Goal: Task Accomplishment & Management: Manage account settings

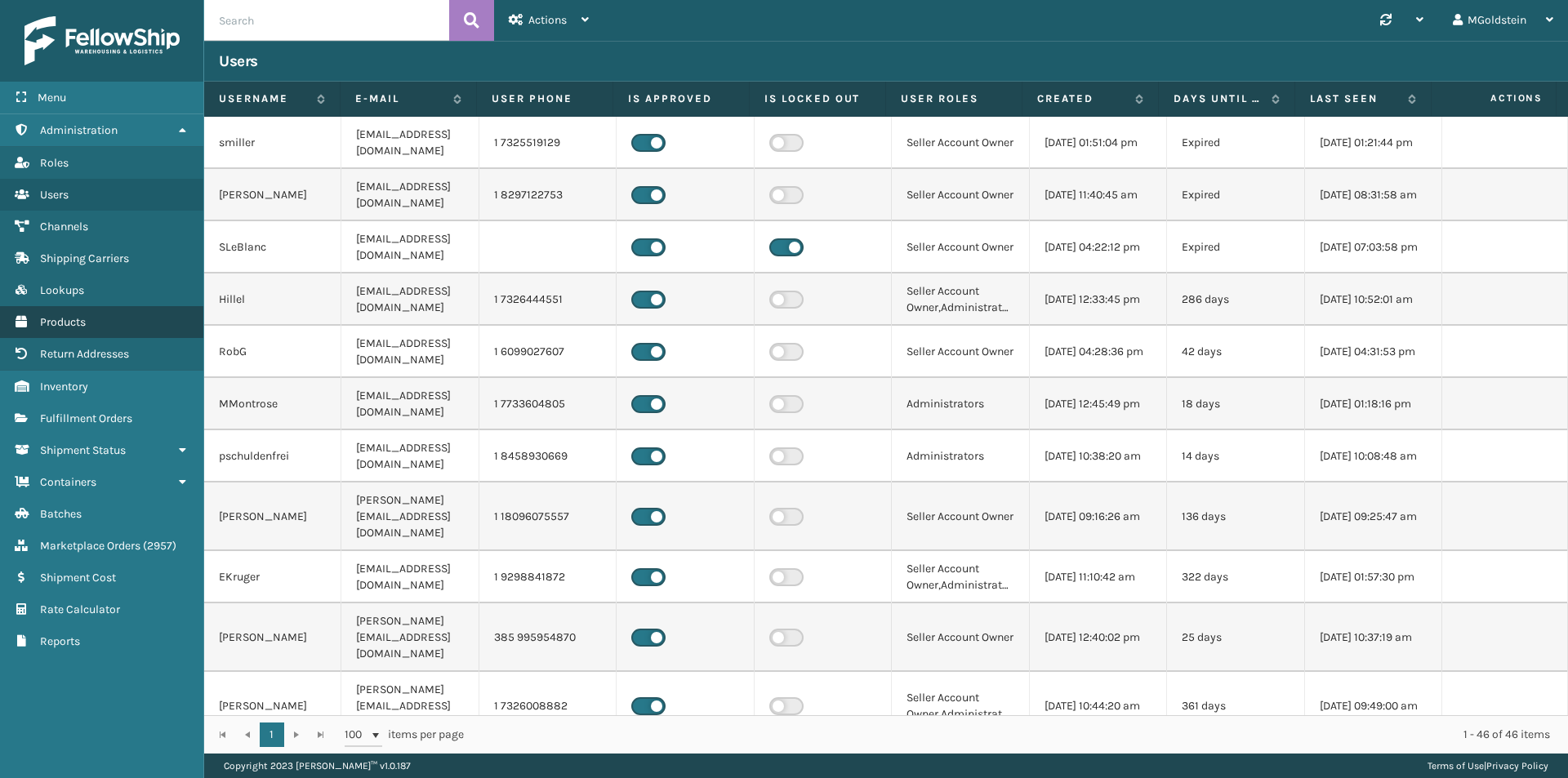
click at [86, 322] on span "Products" at bounding box center [63, 321] width 46 height 14
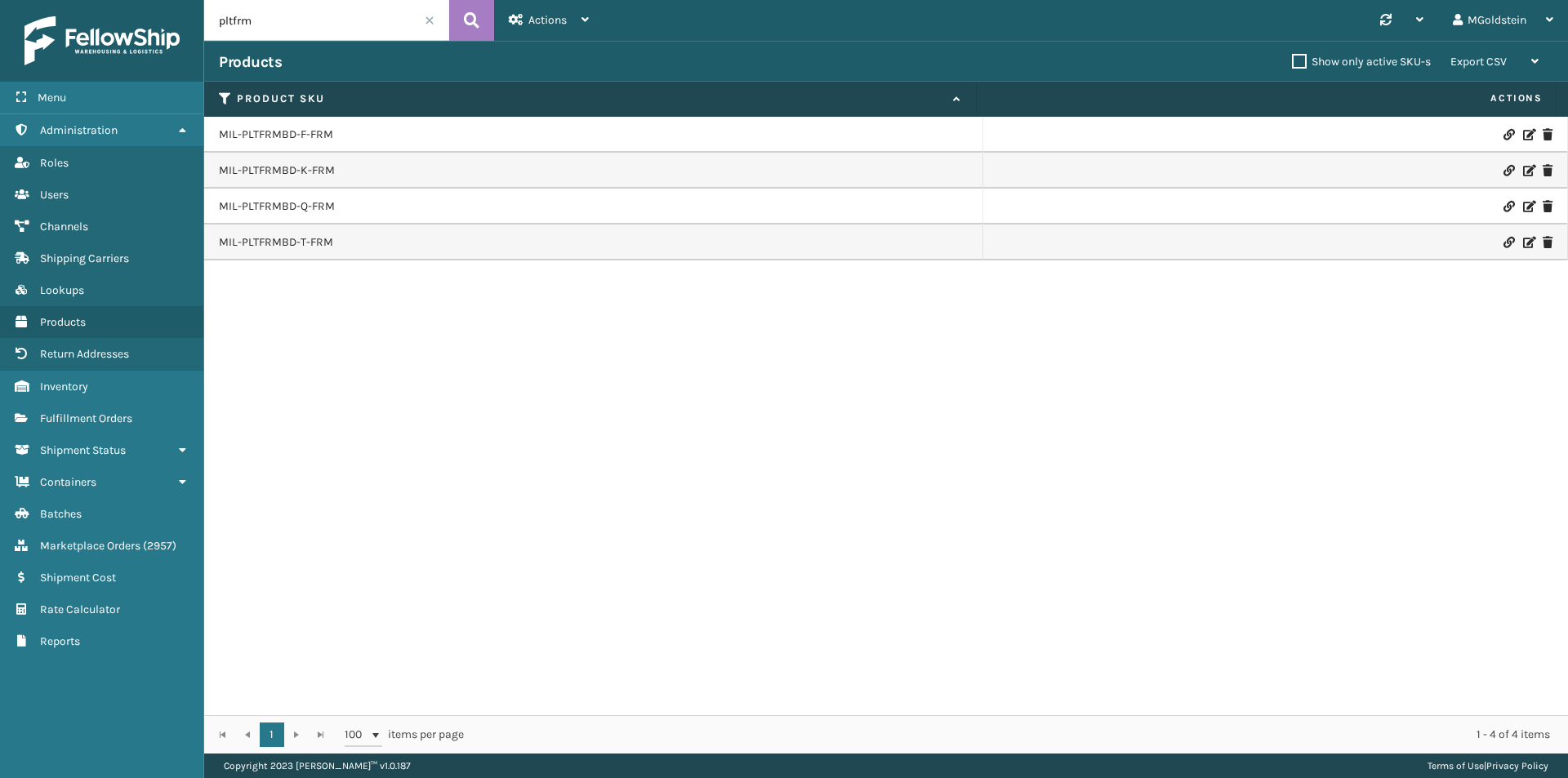
drag, startPoint x: 271, startPoint y: 20, endPoint x: 193, endPoint y: 27, distance: 78.3
click at [193, 0] on div "Menu Administration Roles Users Channels Shipping Carriers Lookups Products Ret…" at bounding box center [784, 0] width 1568 height 0
paste input "SKU MIL-HK612-4-31"
click at [242, 17] on input "SKU MIL-HK612-4-31" at bounding box center [327, 20] width 245 height 41
type input "MIL-HK612-4-31"
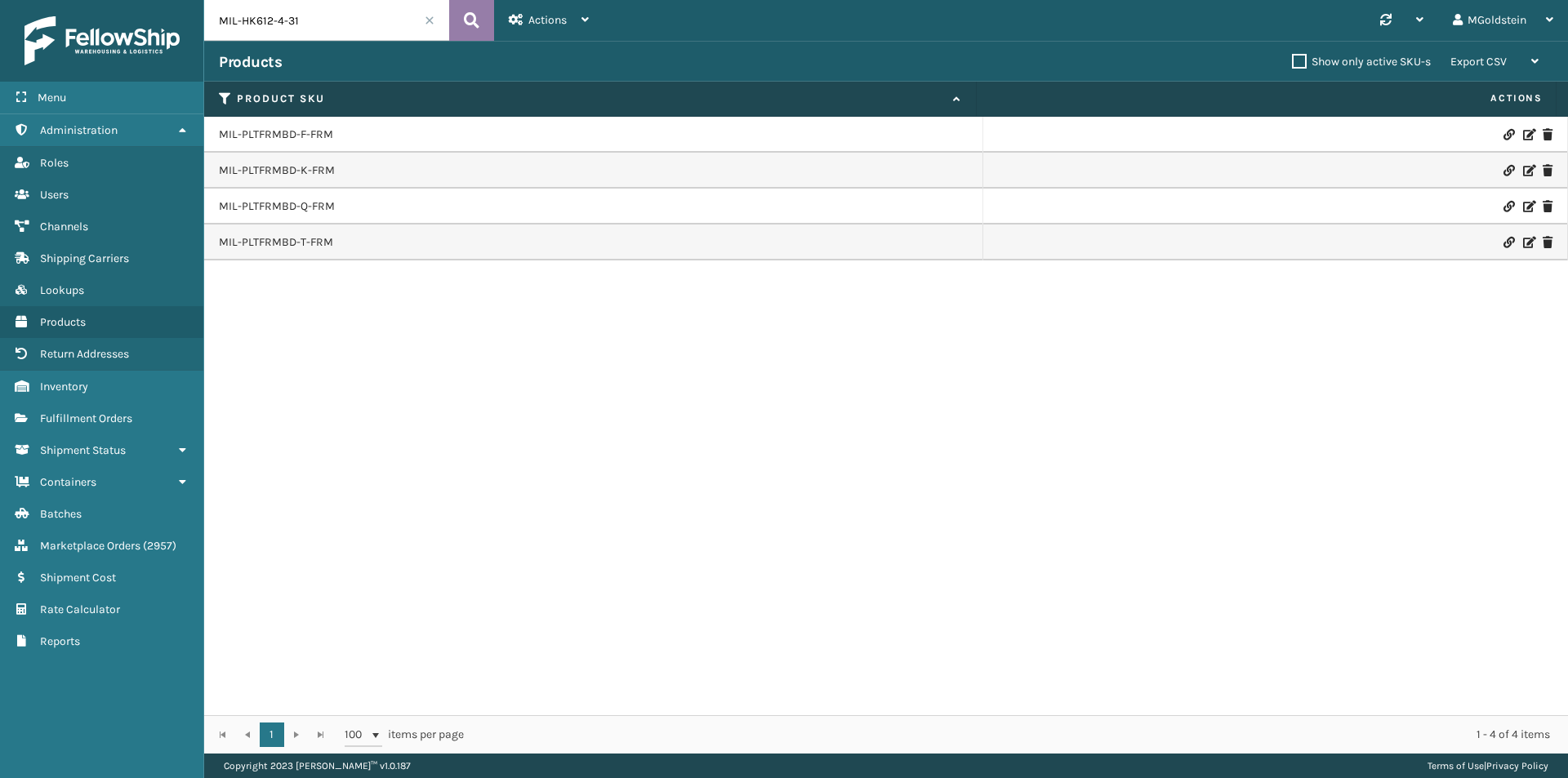
click at [477, 20] on icon at bounding box center [471, 20] width 15 height 25
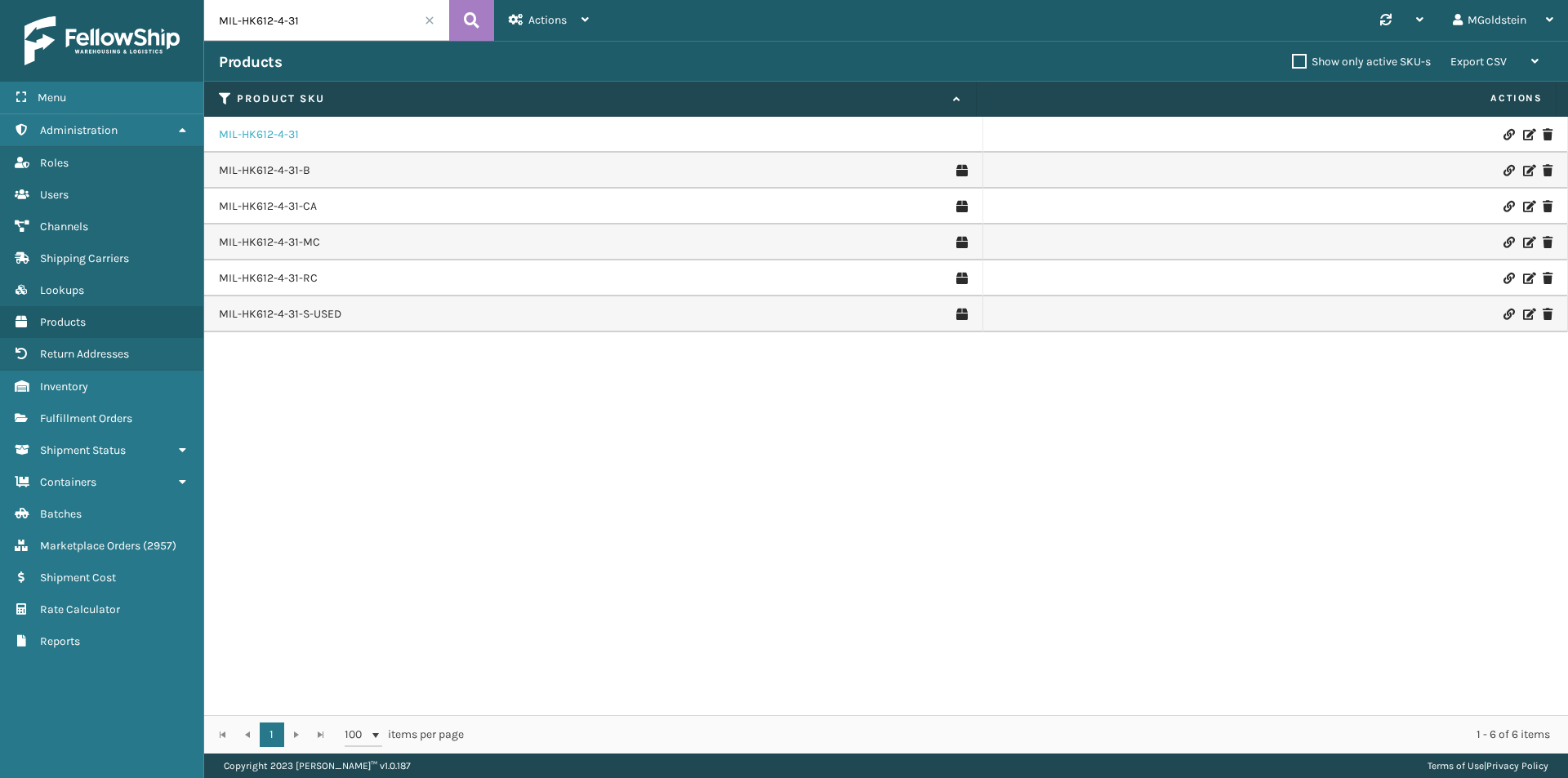
click at [271, 139] on link "MIL-HK612-4-31" at bounding box center [259, 134] width 80 height 16
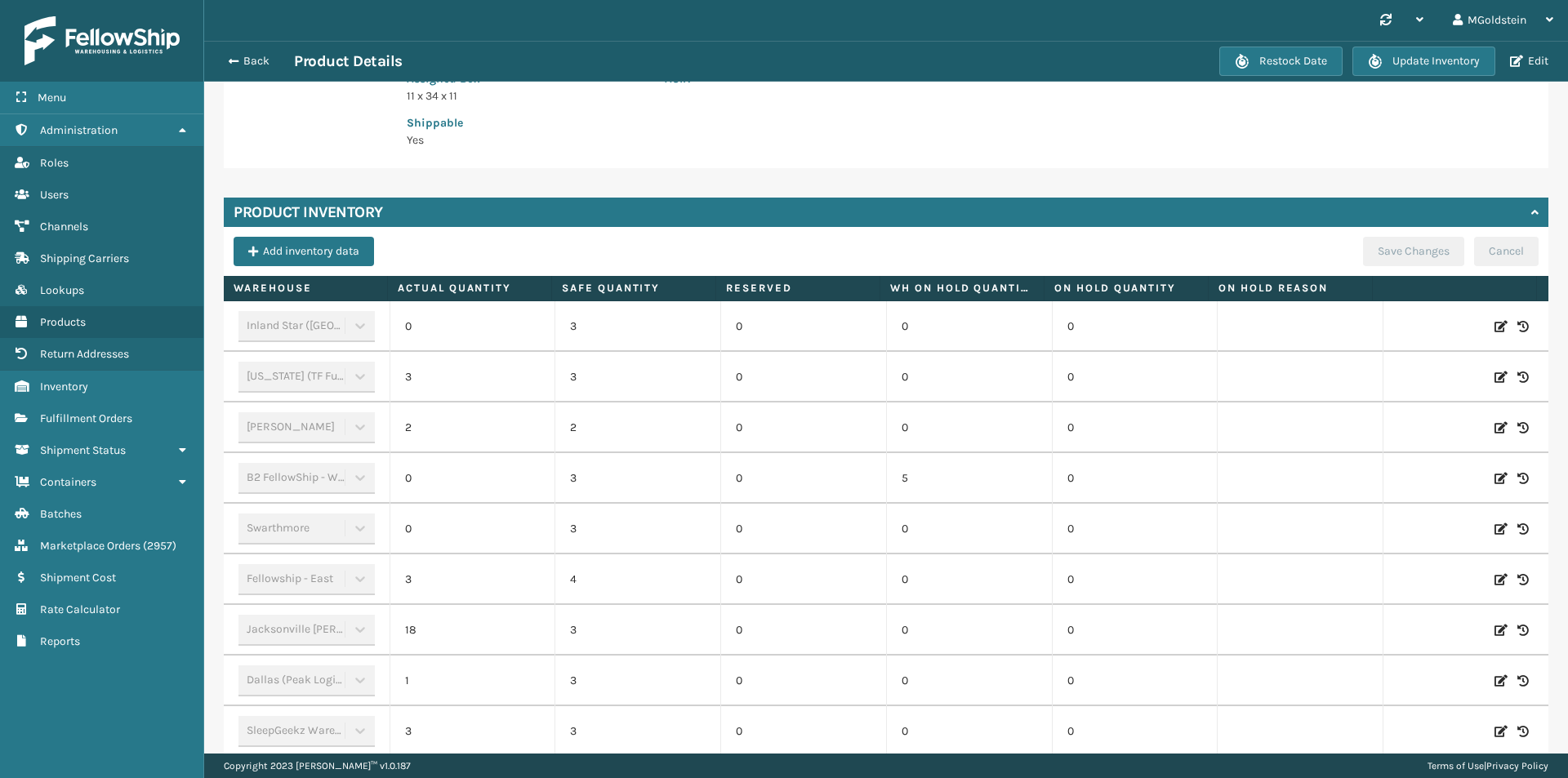
scroll to position [232, 0]
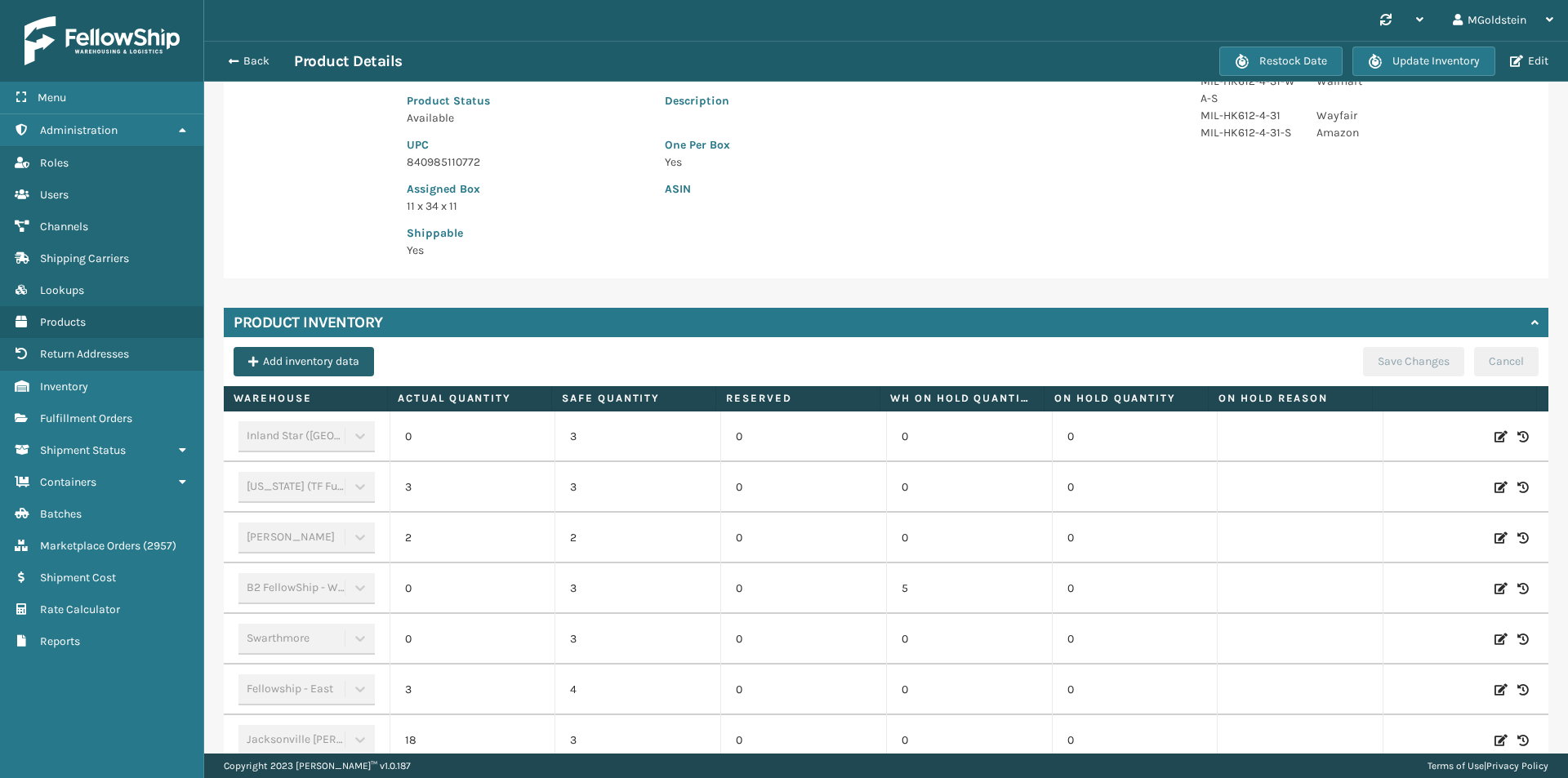
click at [305, 360] on button "Add inventory data" at bounding box center [304, 361] width 140 height 30
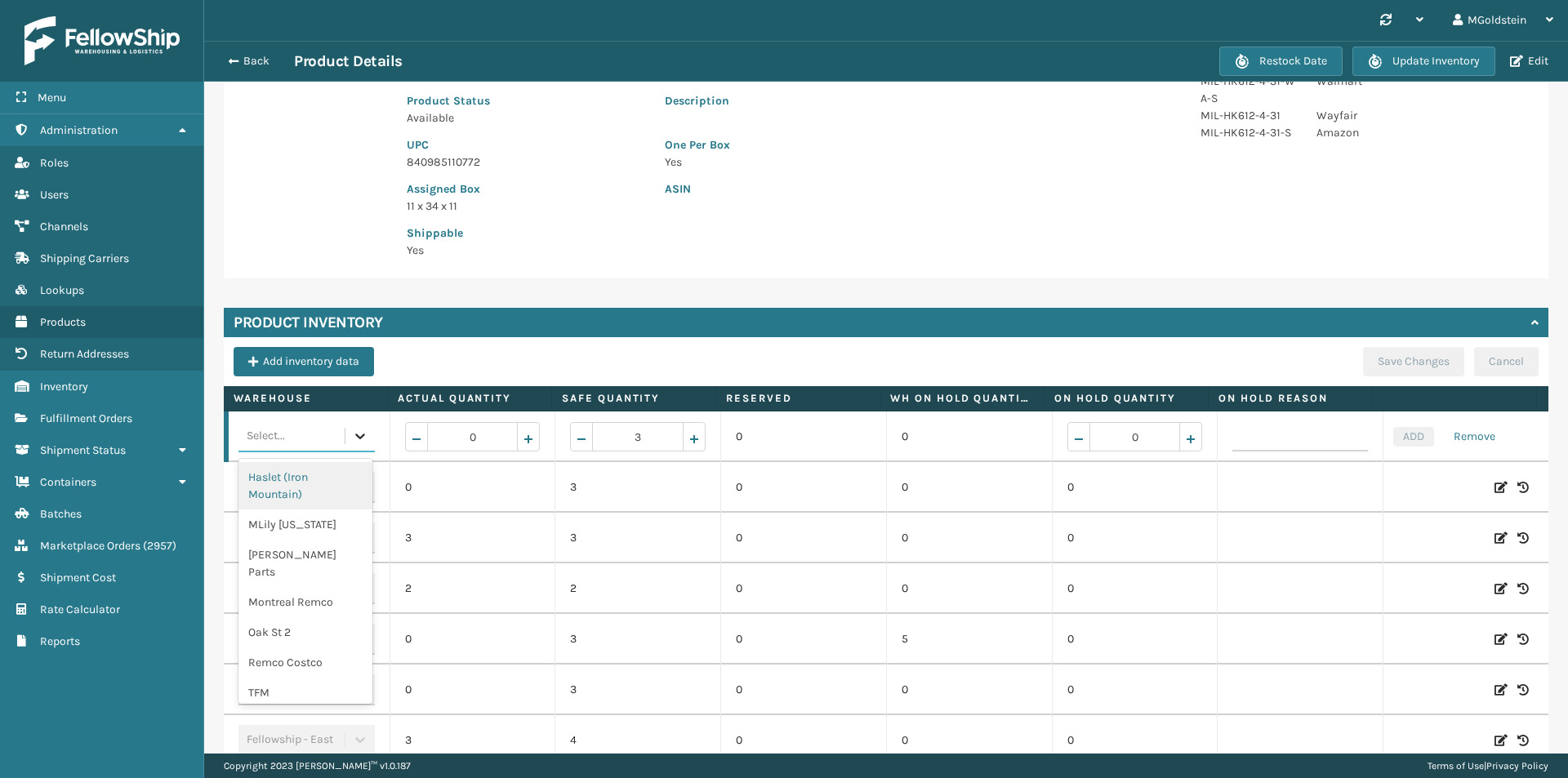
click at [356, 437] on icon at bounding box center [361, 436] width 10 height 6
type input "tfm"
click at [274, 477] on div "TFM" at bounding box center [305, 477] width 134 height 31
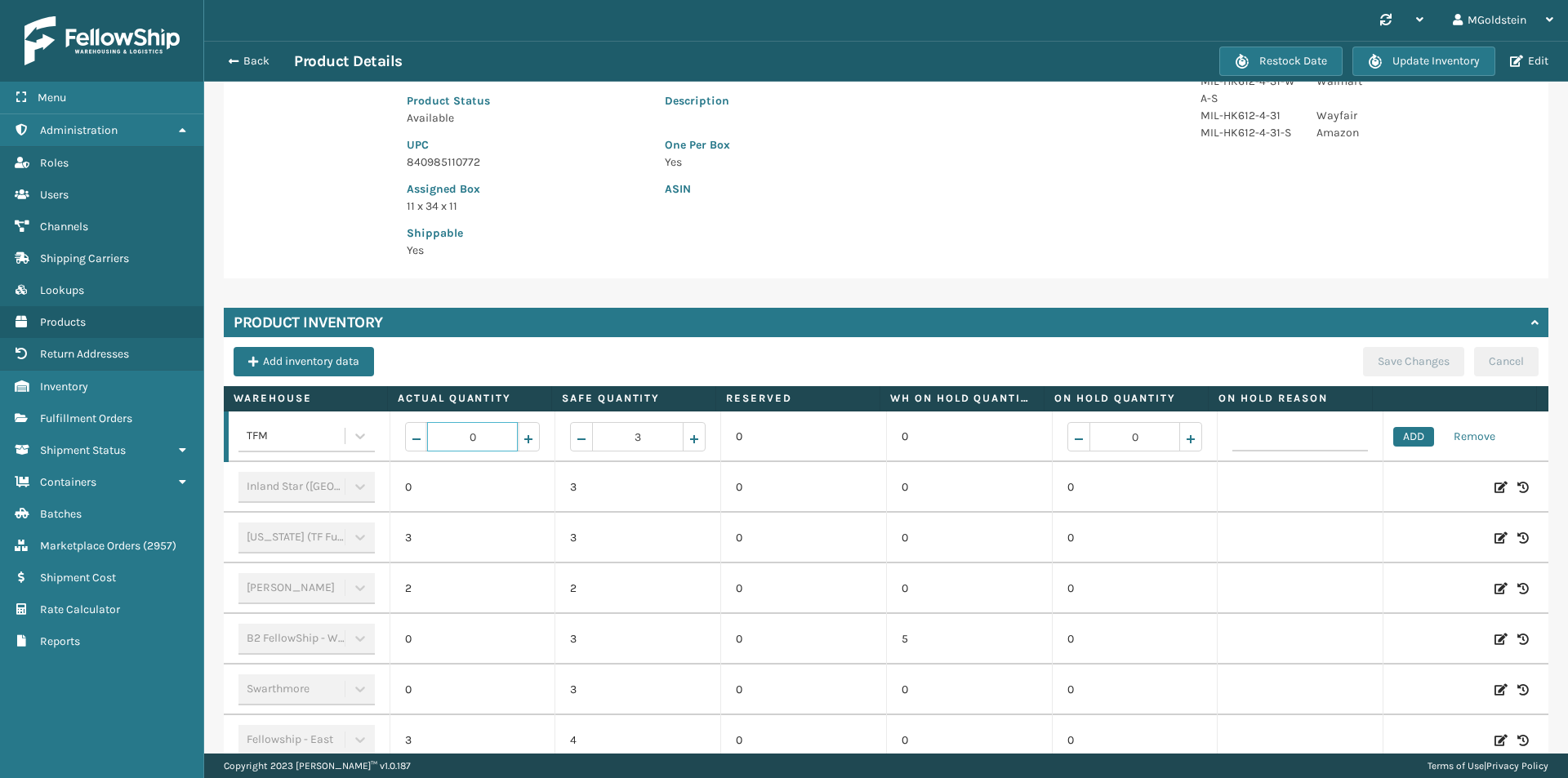
click at [435, 437] on input "0" at bounding box center [472, 436] width 91 height 30
type input "85"
click at [1400, 437] on button "ADD" at bounding box center [1413, 436] width 41 height 20
click at [1391, 357] on button "Save Changes" at bounding box center [1413, 361] width 101 height 30
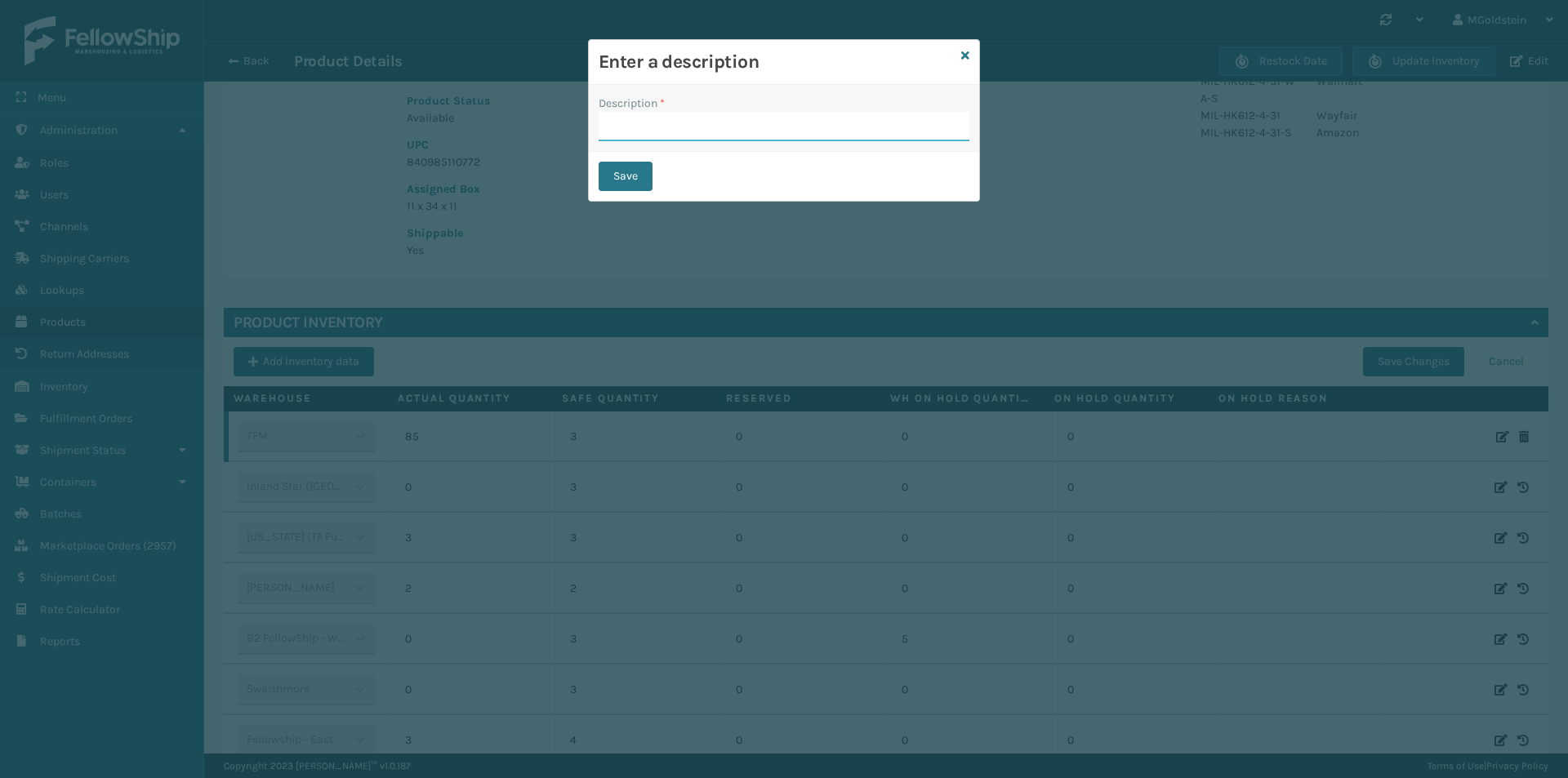
drag, startPoint x: 728, startPoint y: 129, endPoint x: 723, endPoint y: 137, distance: 9.4
click at [728, 129] on input "Description *" at bounding box center [784, 126] width 371 height 30
type input "changed quantity"
click at [624, 174] on button "Save" at bounding box center [625, 176] width 54 height 30
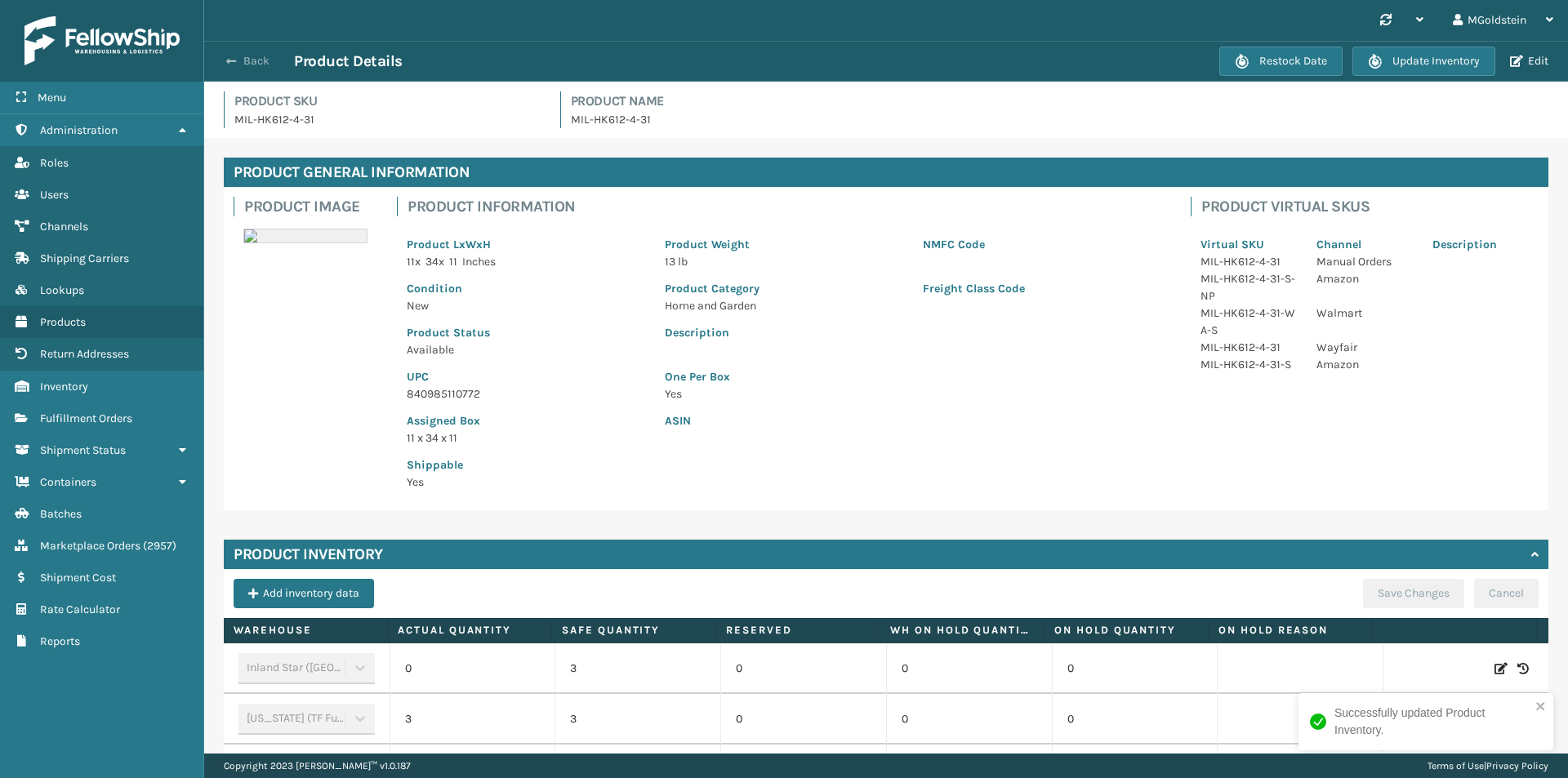
click at [253, 59] on button "Back" at bounding box center [256, 60] width 75 height 14
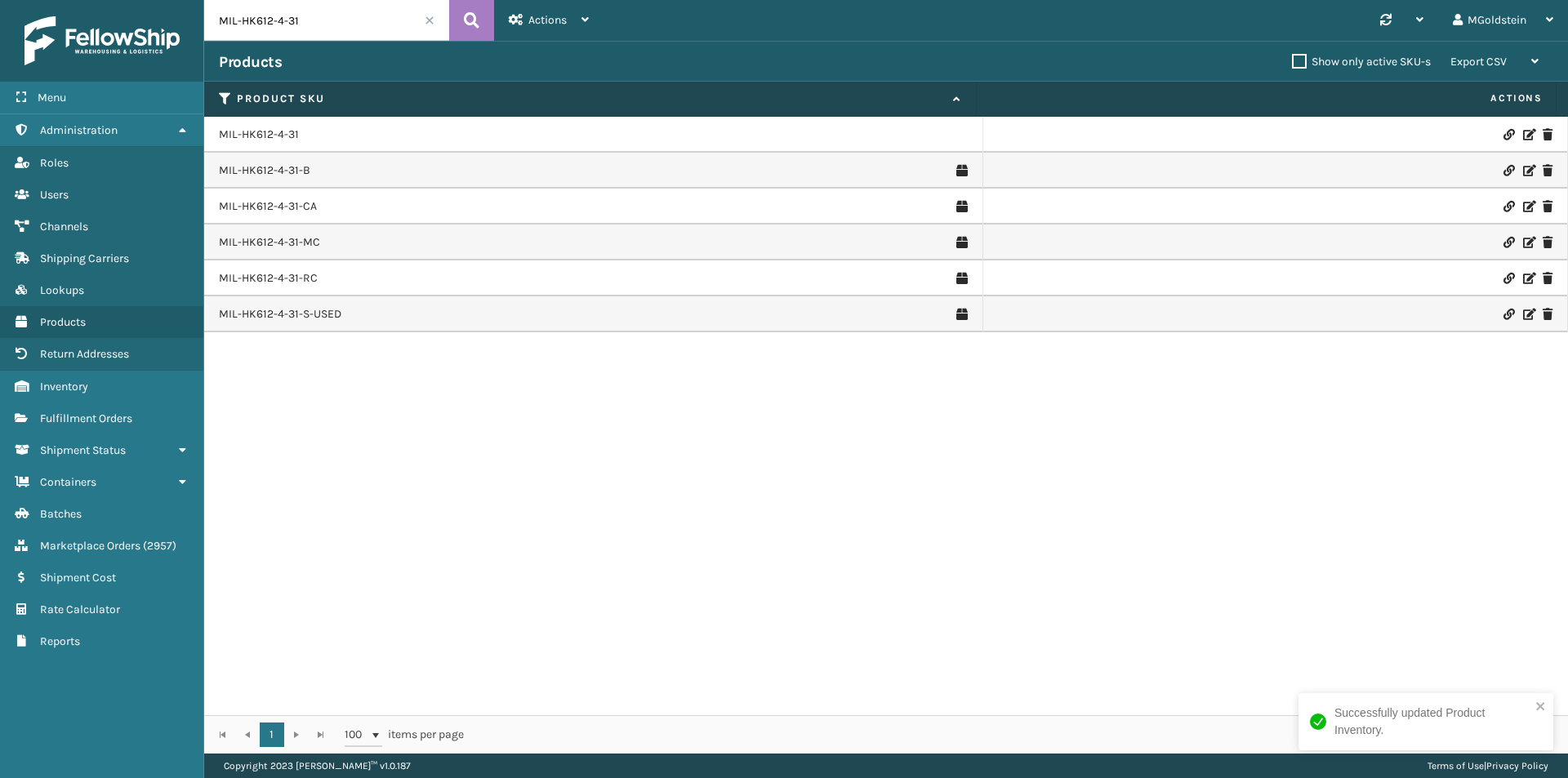
drag, startPoint x: 320, startPoint y: 19, endPoint x: 242, endPoint y: 18, distance: 78.0
click at [242, 18] on input "MIL-HK612-4-31" at bounding box center [327, 20] width 245 height 41
type input "MIL-ftmt-g"
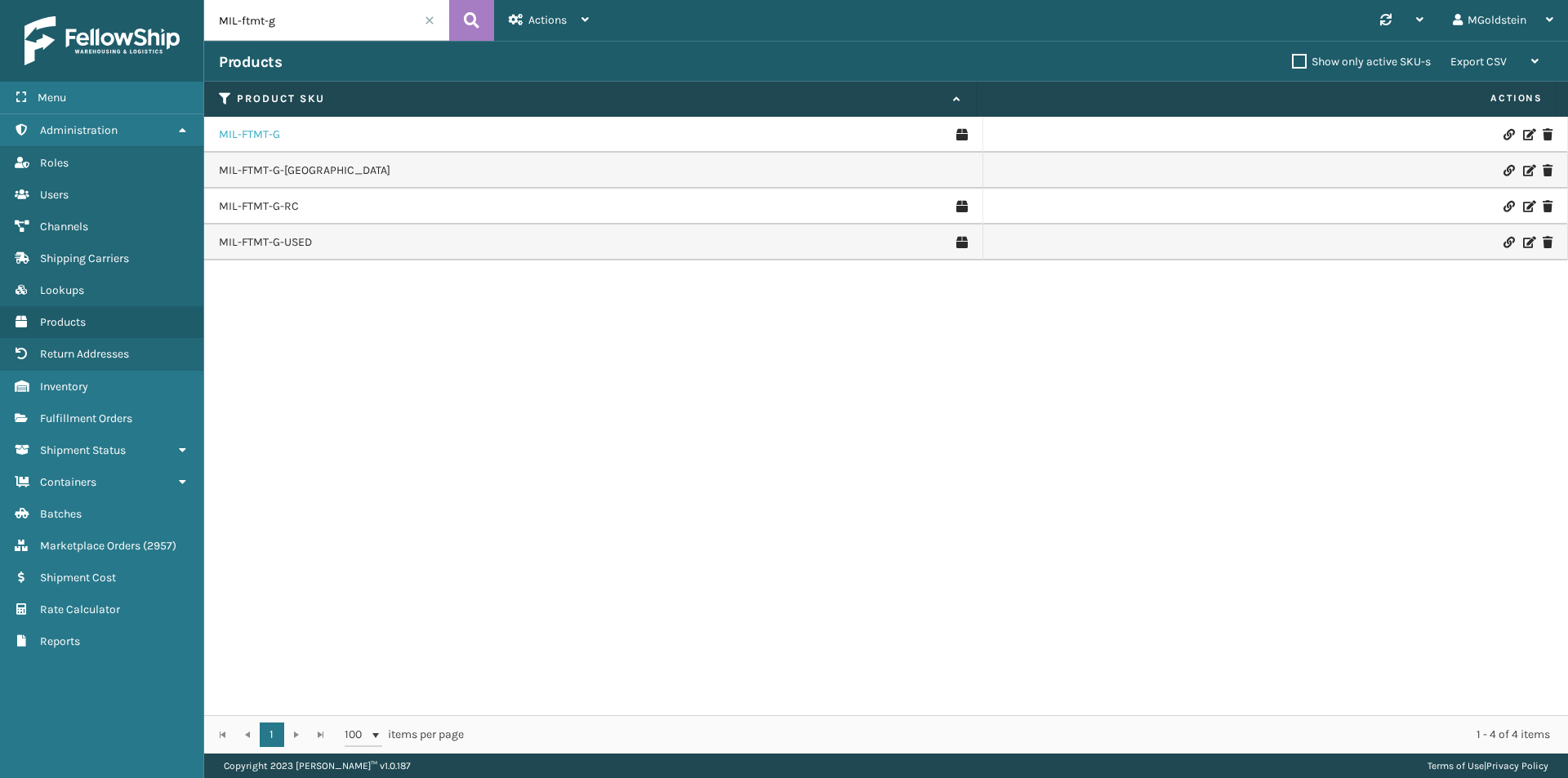
click at [268, 134] on link "MIL-FTMT-G" at bounding box center [249, 134] width 61 height 16
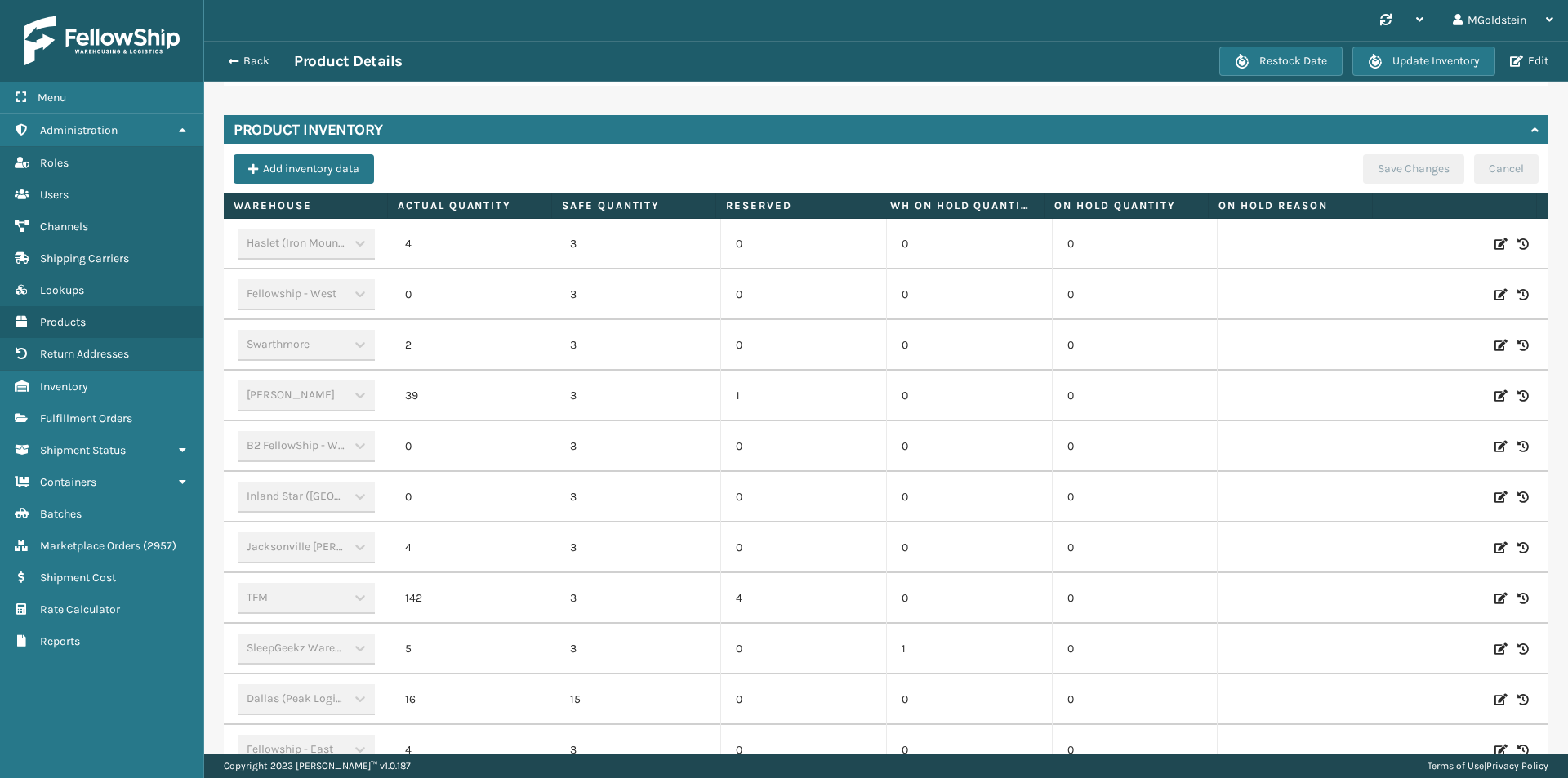
scroll to position [490, 0]
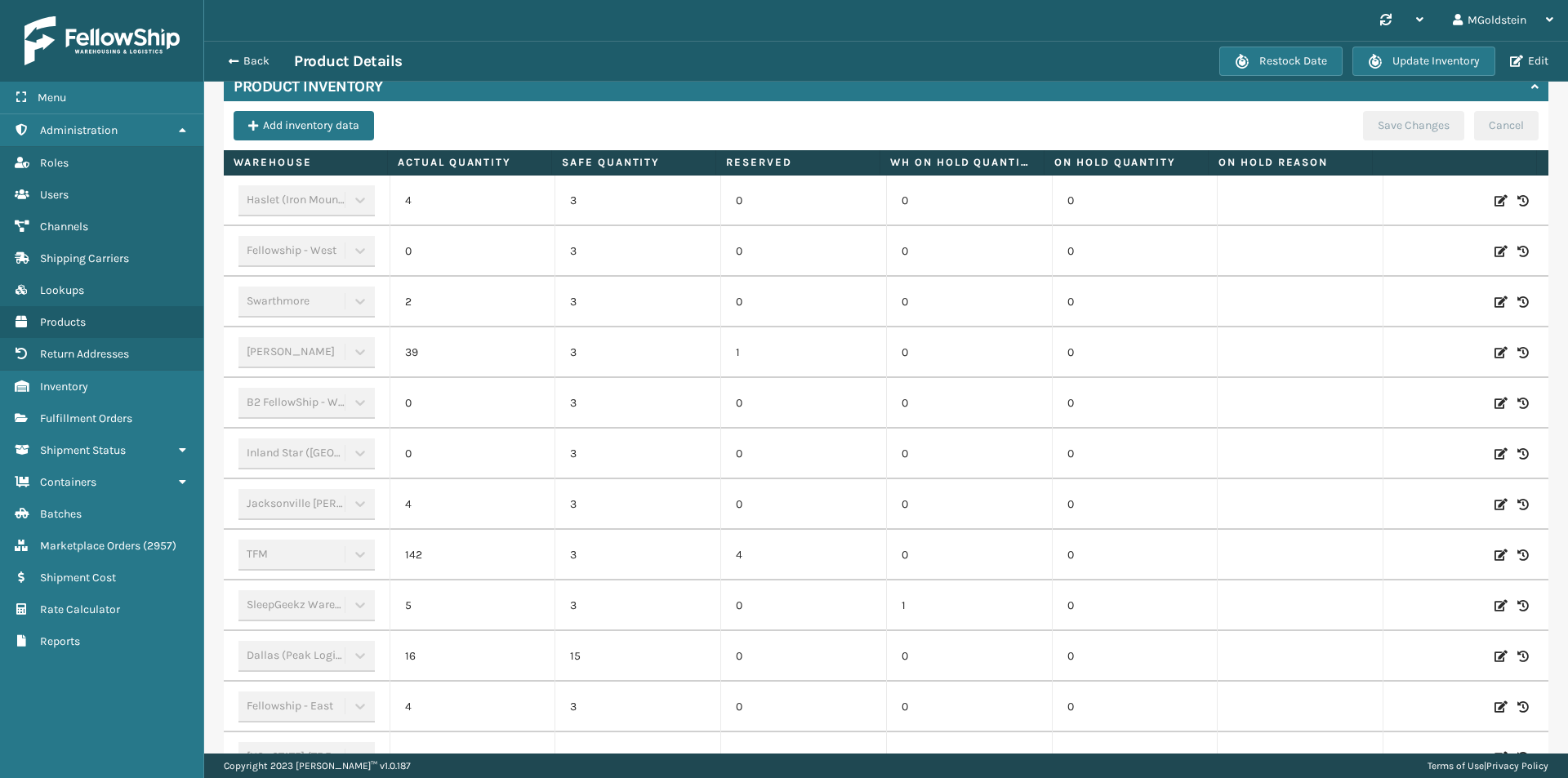
click at [1494, 547] on icon at bounding box center [1500, 554] width 13 height 16
drag, startPoint x: 493, startPoint y: 536, endPoint x: 438, endPoint y: 535, distance: 55.0
click at [438, 540] on input "142" at bounding box center [472, 554] width 91 height 30
type input "72"
click at [1397, 545] on button "ADD" at bounding box center [1413, 554] width 41 height 20
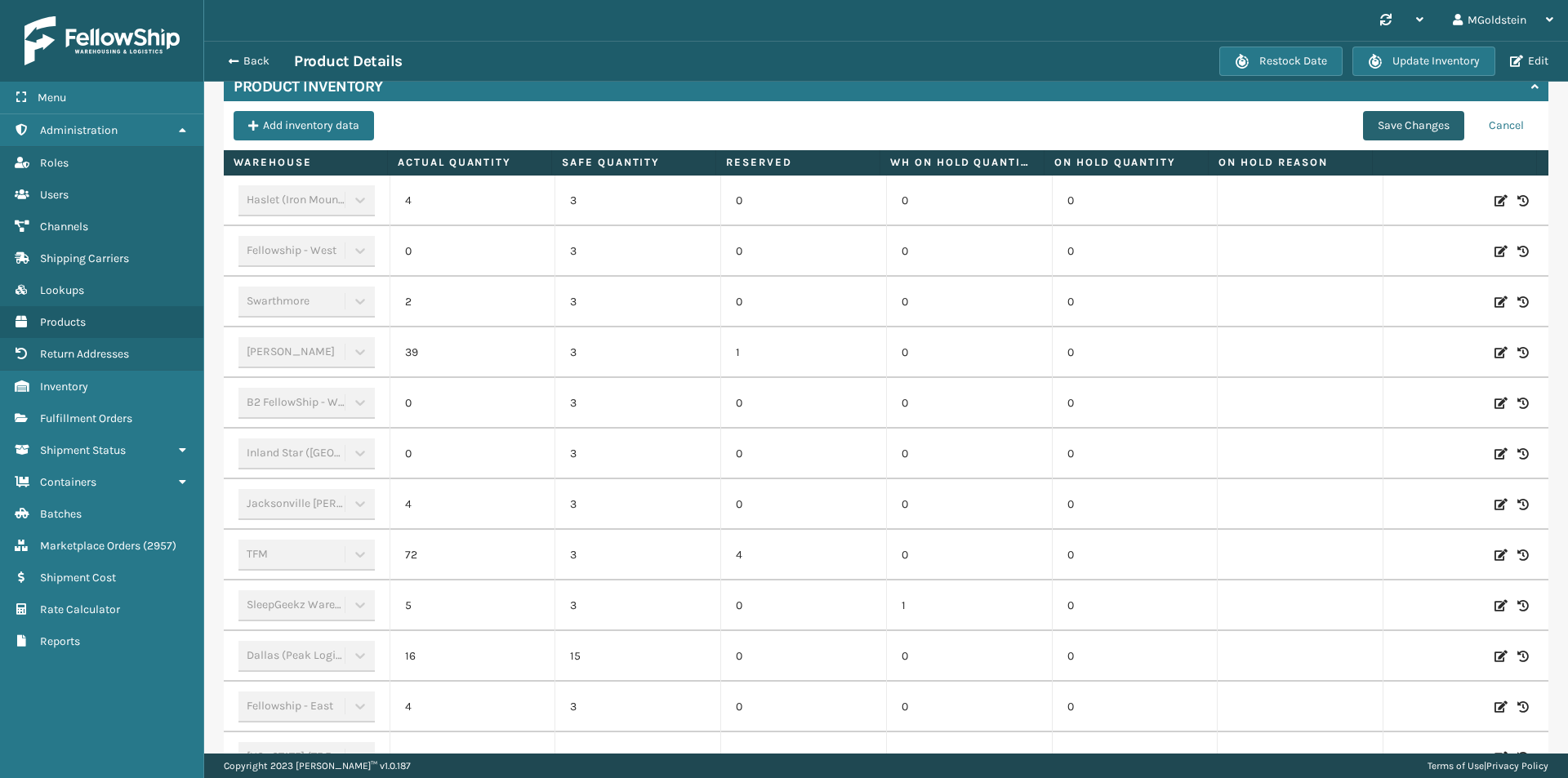
click at [1402, 111] on button "Save Changes" at bounding box center [1413, 126] width 101 height 30
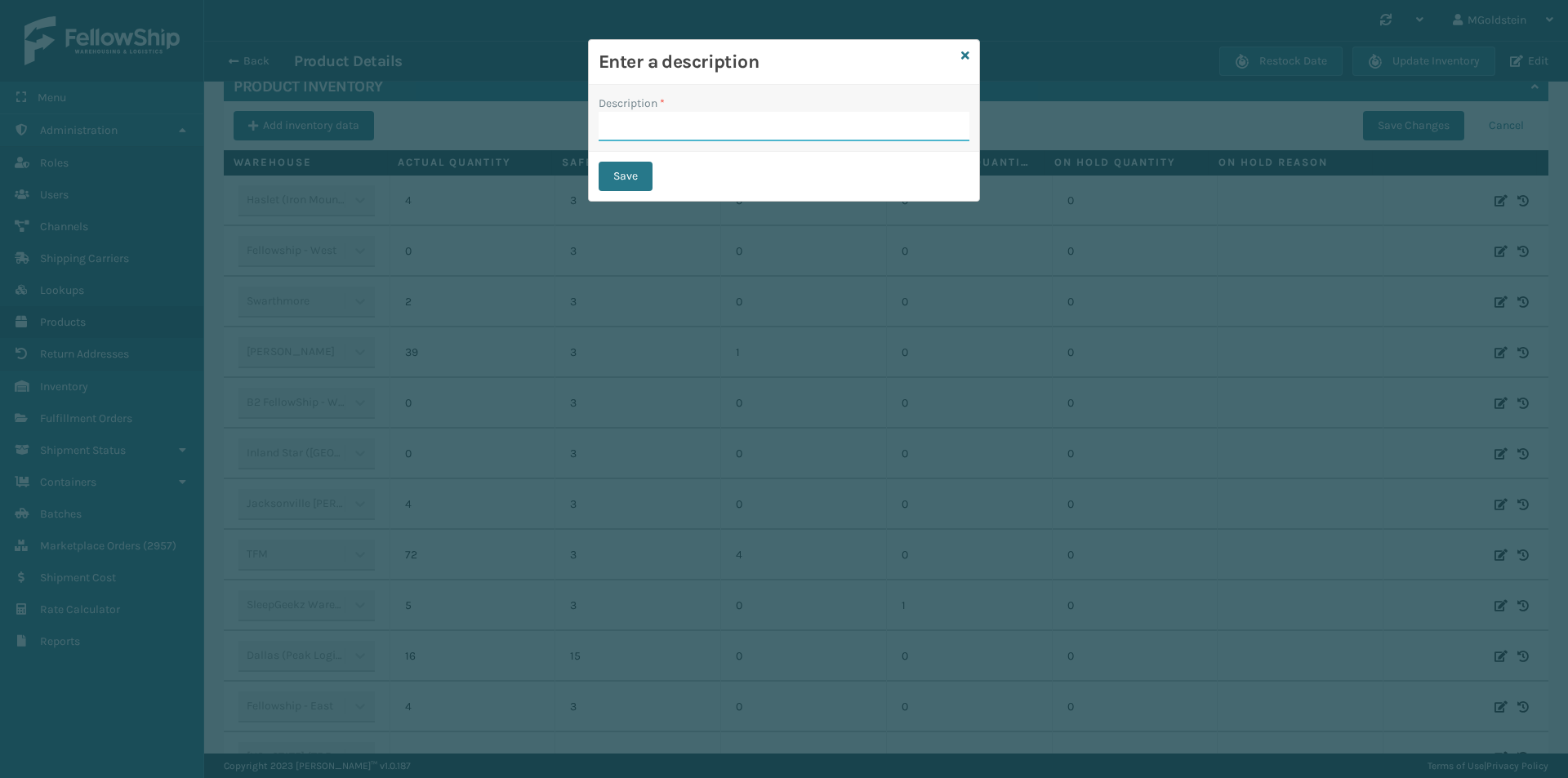
click at [704, 128] on input "Description *" at bounding box center [784, 126] width 371 height 30
type input "changed quantity"
click at [630, 174] on button "Save" at bounding box center [625, 176] width 54 height 30
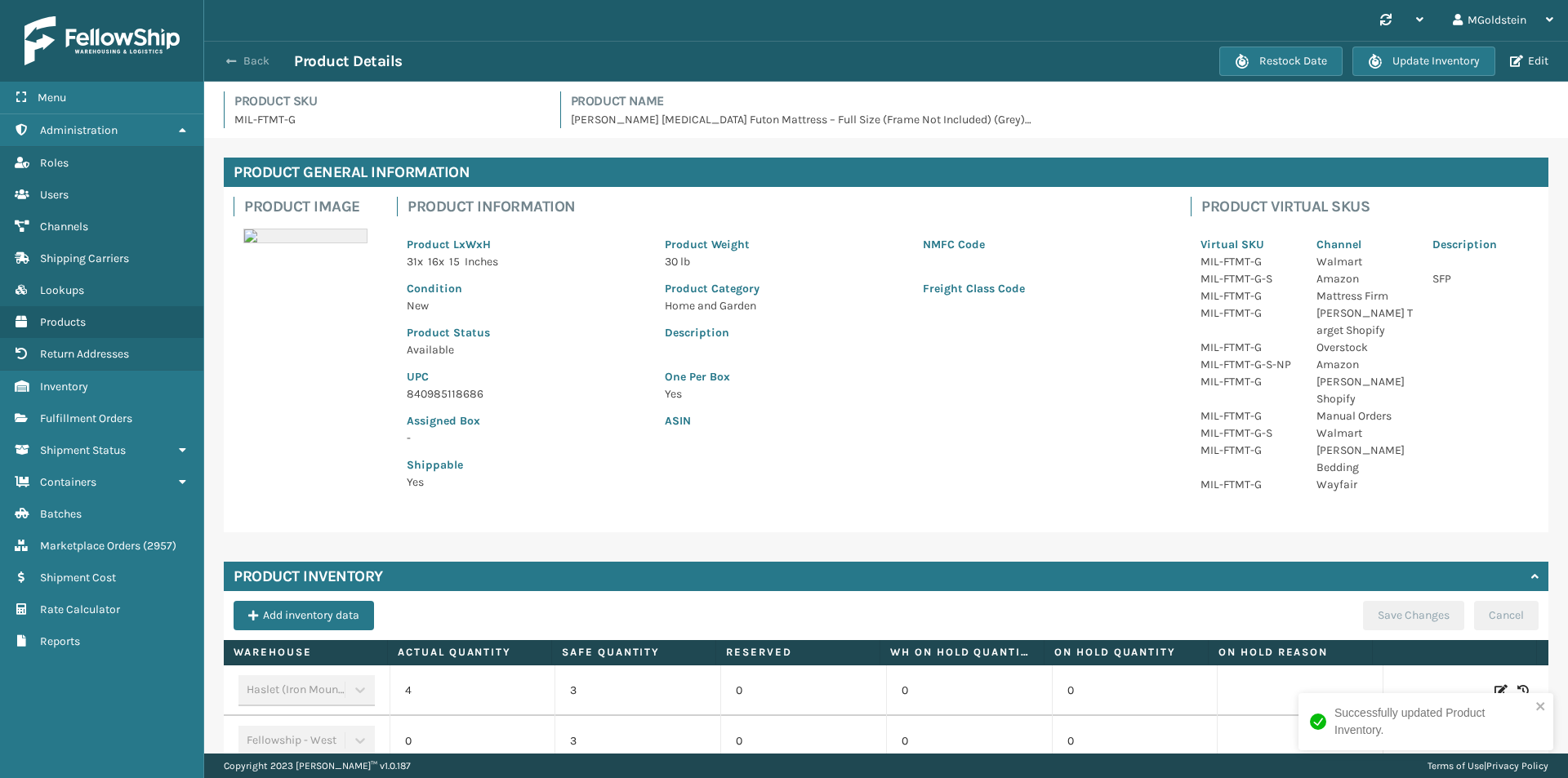
click at [251, 66] on button "Back" at bounding box center [256, 60] width 75 height 14
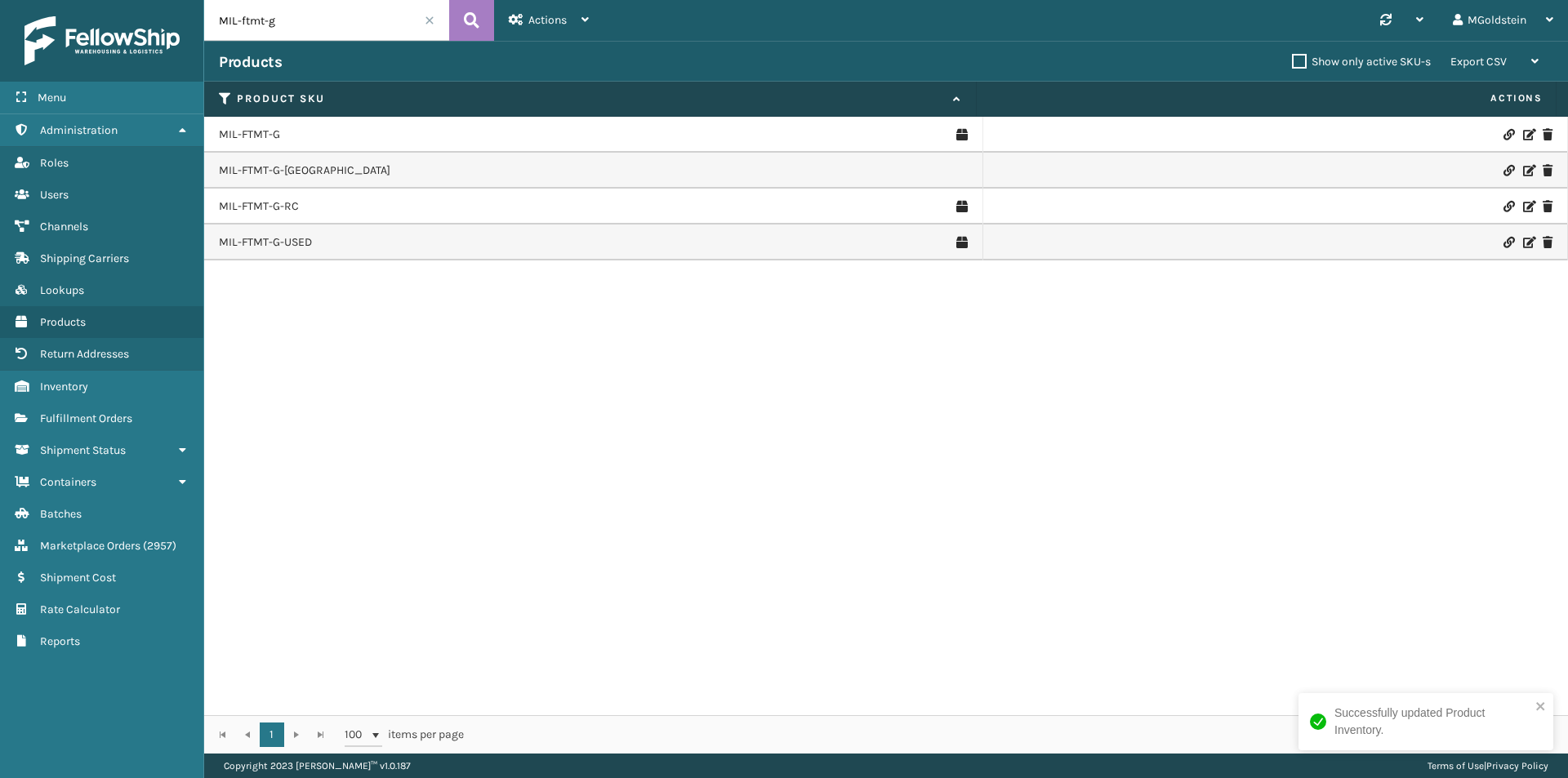
drag, startPoint x: 285, startPoint y: 23, endPoint x: 241, endPoint y: 23, distance: 44.0
click at [241, 23] on input "MIL-ftmt-g" at bounding box center [327, 20] width 245 height 41
type input "MIL-hk612-6"
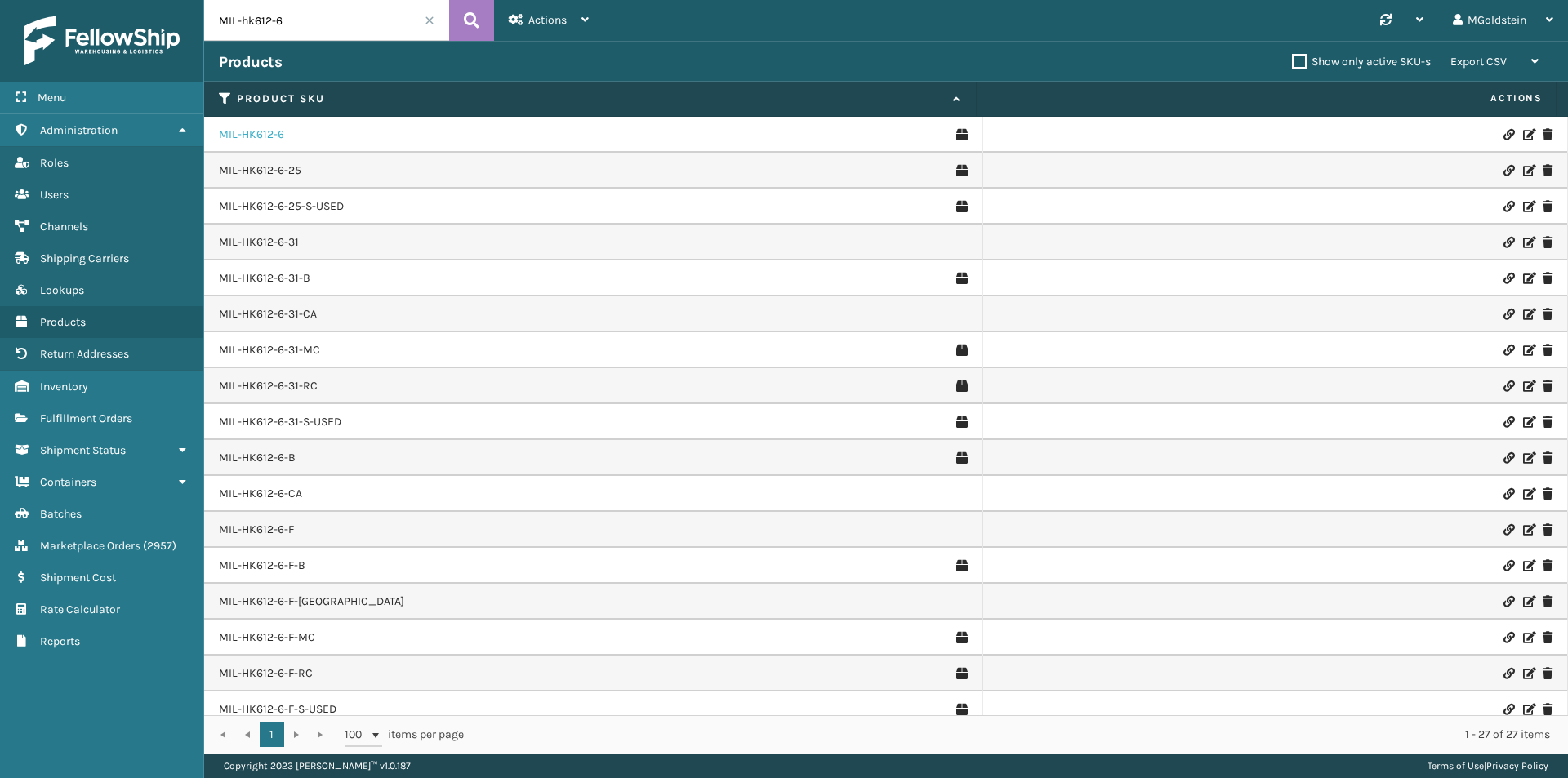
click at [258, 138] on link "MIL-HK612-6" at bounding box center [251, 134] width 66 height 16
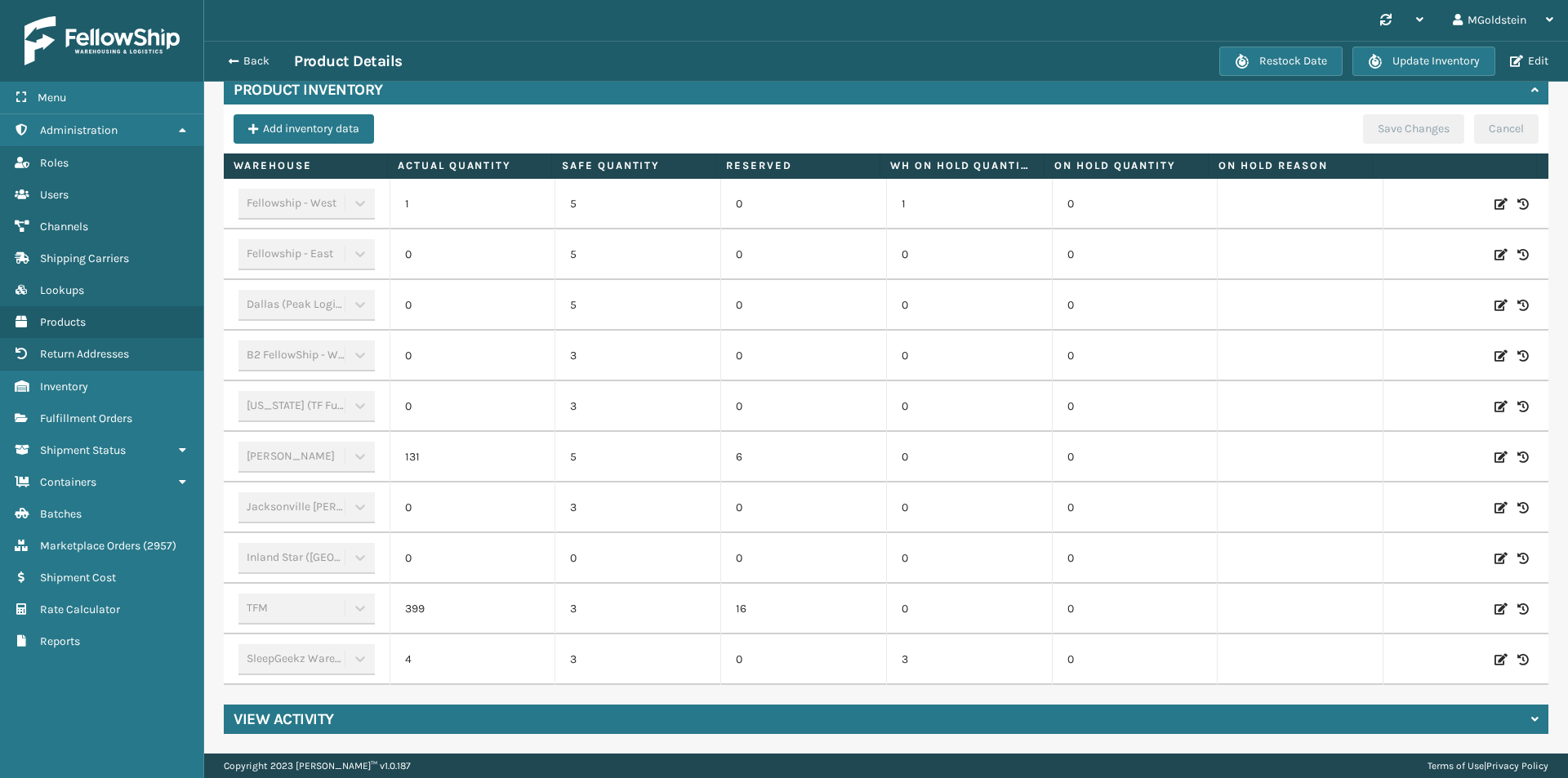
scroll to position [528, 0]
click at [1494, 600] on icon at bounding box center [1500, 608] width 13 height 16
drag, startPoint x: 499, startPoint y: 595, endPoint x: 434, endPoint y: 595, distance: 65.0
click at [434, 595] on input "399" at bounding box center [472, 609] width 91 height 30
click at [524, 556] on td "0" at bounding box center [472, 559] width 166 height 51
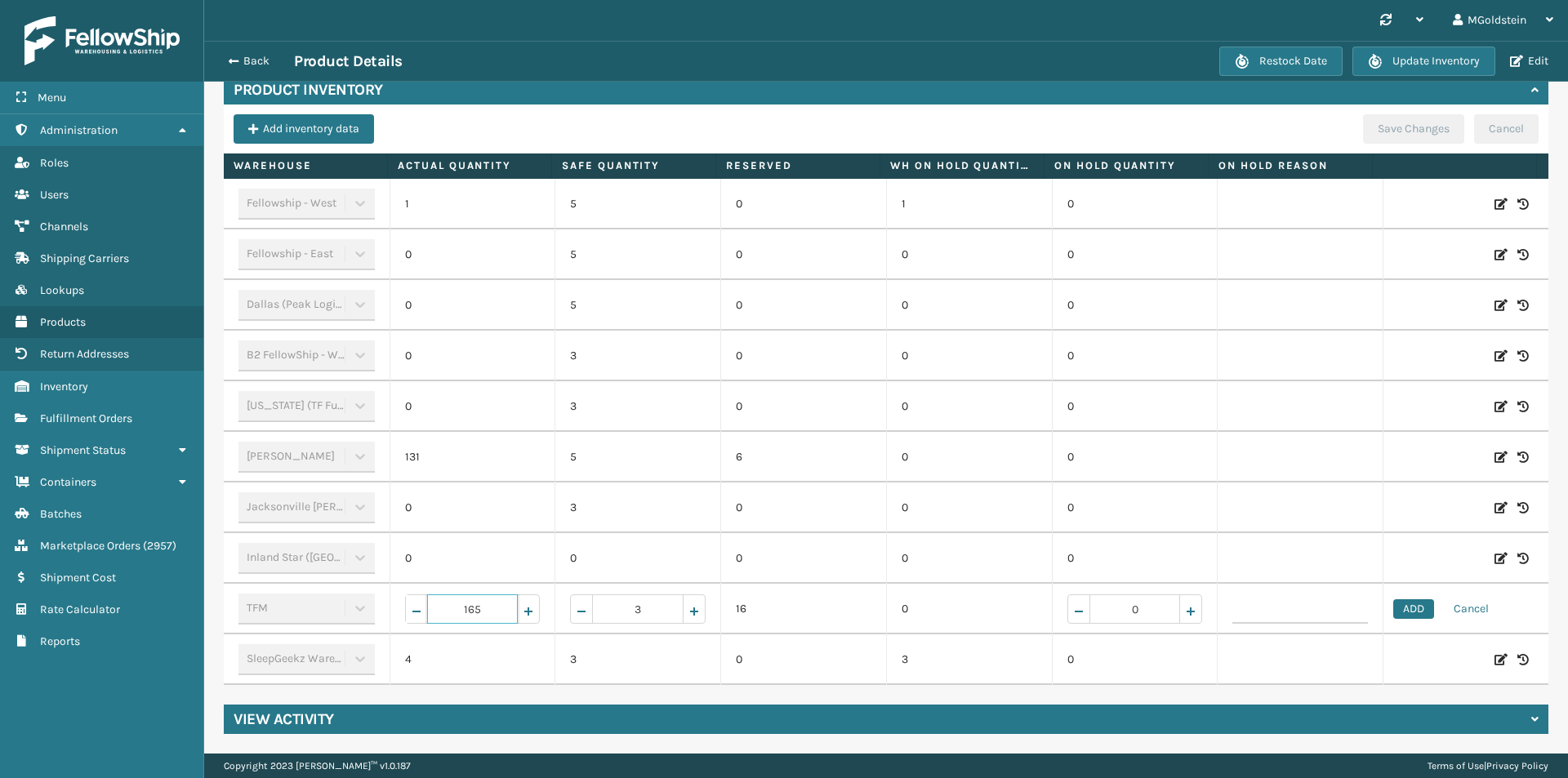
drag, startPoint x: 499, startPoint y: 592, endPoint x: 408, endPoint y: 594, distance: 91.0
click at [408, 594] on span "165" at bounding box center [472, 609] width 135 height 30
type input "150"
click at [1407, 599] on button "ADD" at bounding box center [1413, 608] width 41 height 20
click at [1494, 600] on icon at bounding box center [1500, 608] width 13 height 16
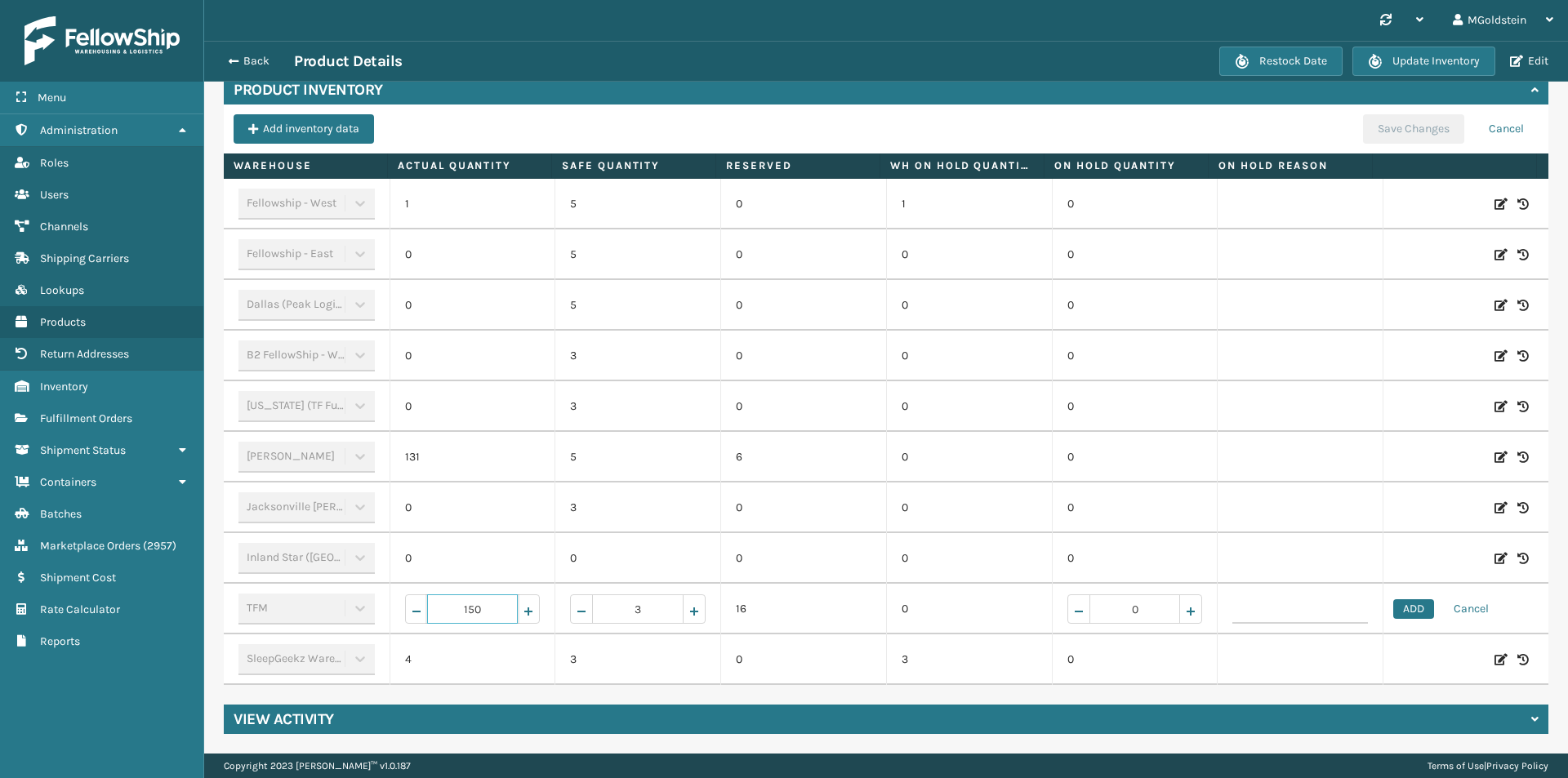
drag, startPoint x: 495, startPoint y: 599, endPoint x: 451, endPoint y: 599, distance: 44.0
click at [451, 599] on input "150" at bounding box center [472, 609] width 91 height 30
type input "165"
click at [1395, 599] on button "ADD" at bounding box center [1413, 608] width 41 height 20
click at [1407, 114] on button "Save Changes" at bounding box center [1413, 128] width 101 height 30
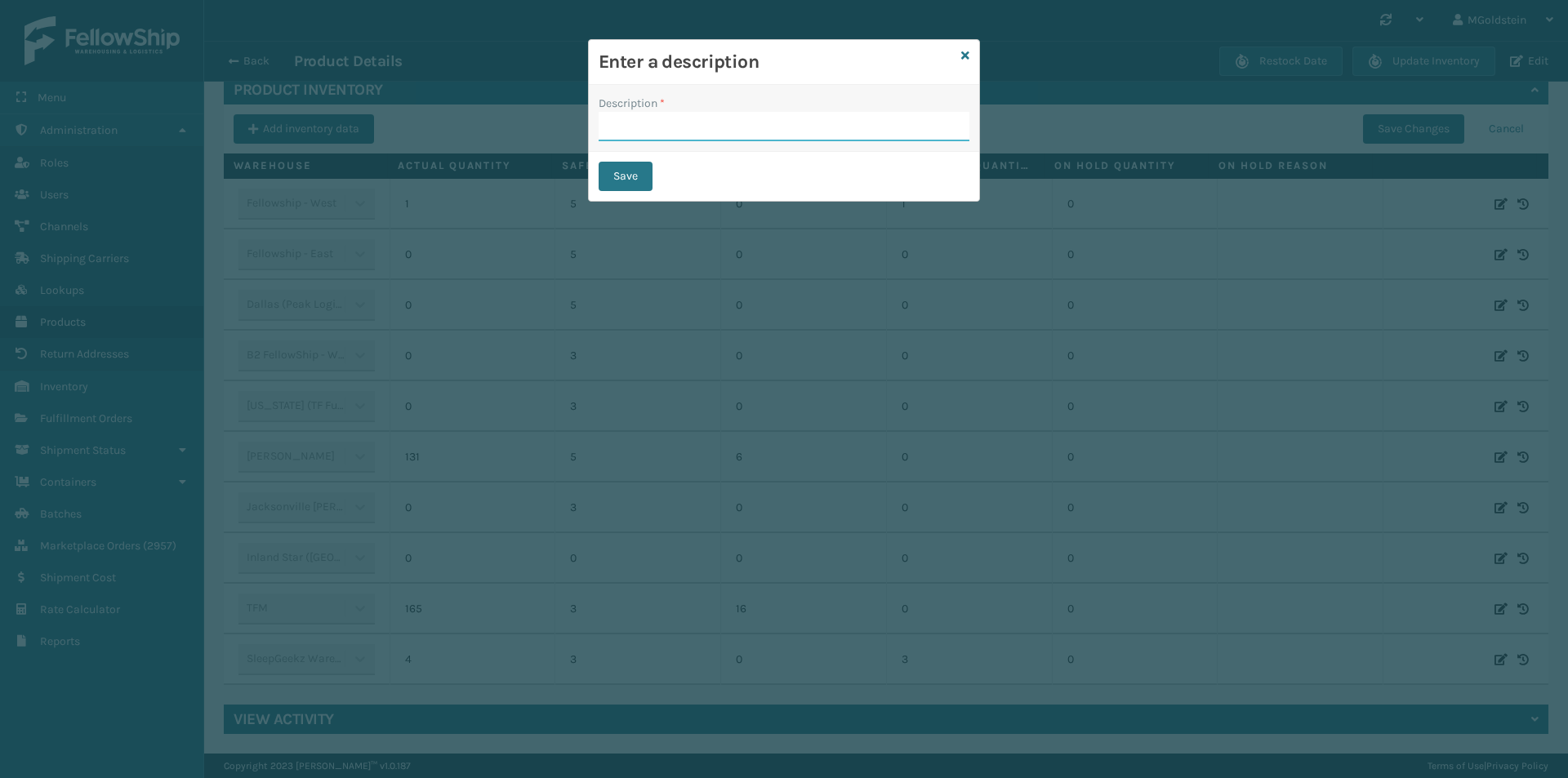
click at [755, 133] on input "Description *" at bounding box center [784, 126] width 371 height 30
type input "changed quantity"
click at [614, 168] on button "Save" at bounding box center [625, 176] width 54 height 30
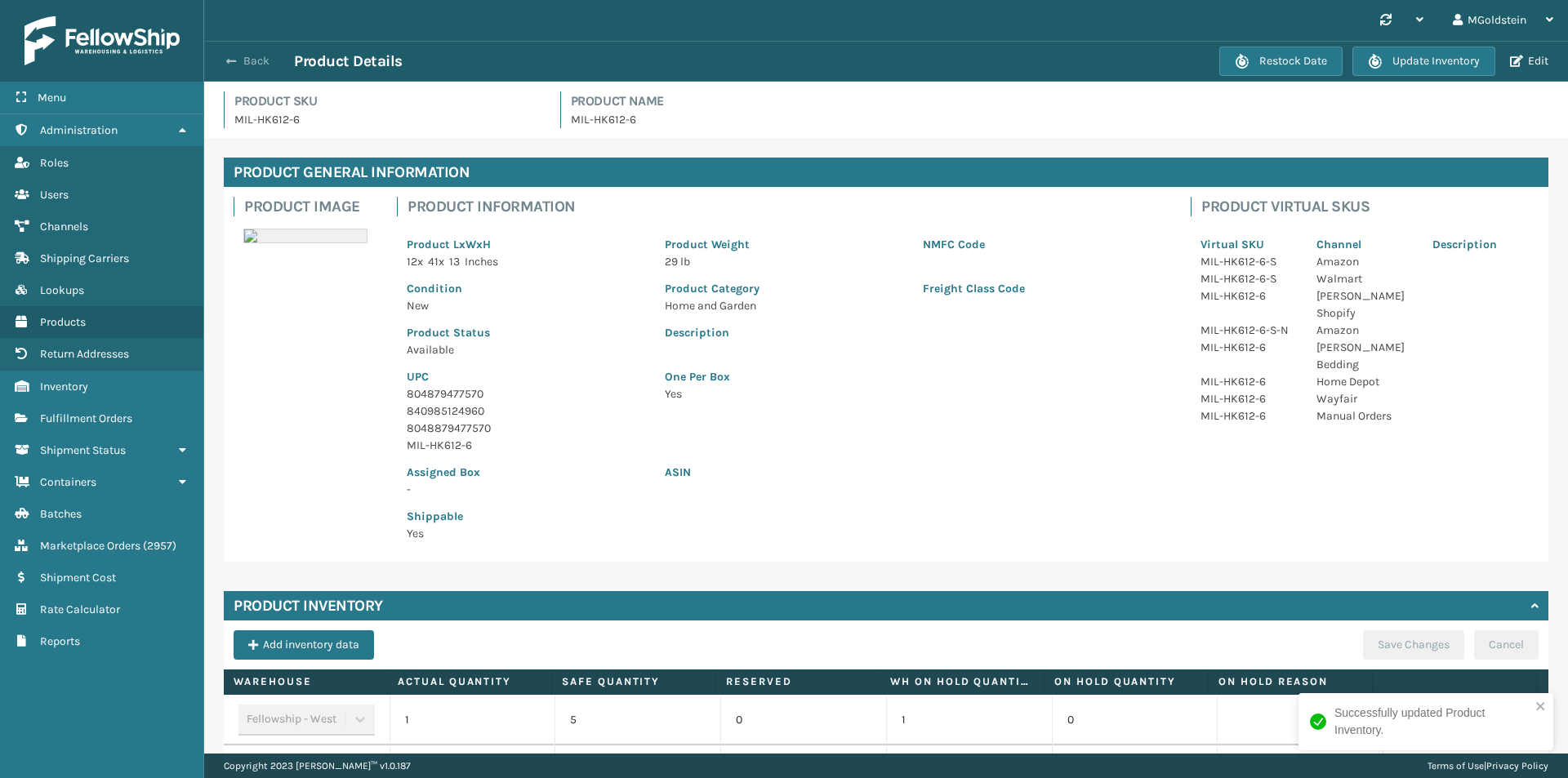
click at [249, 60] on button "Back" at bounding box center [256, 60] width 75 height 14
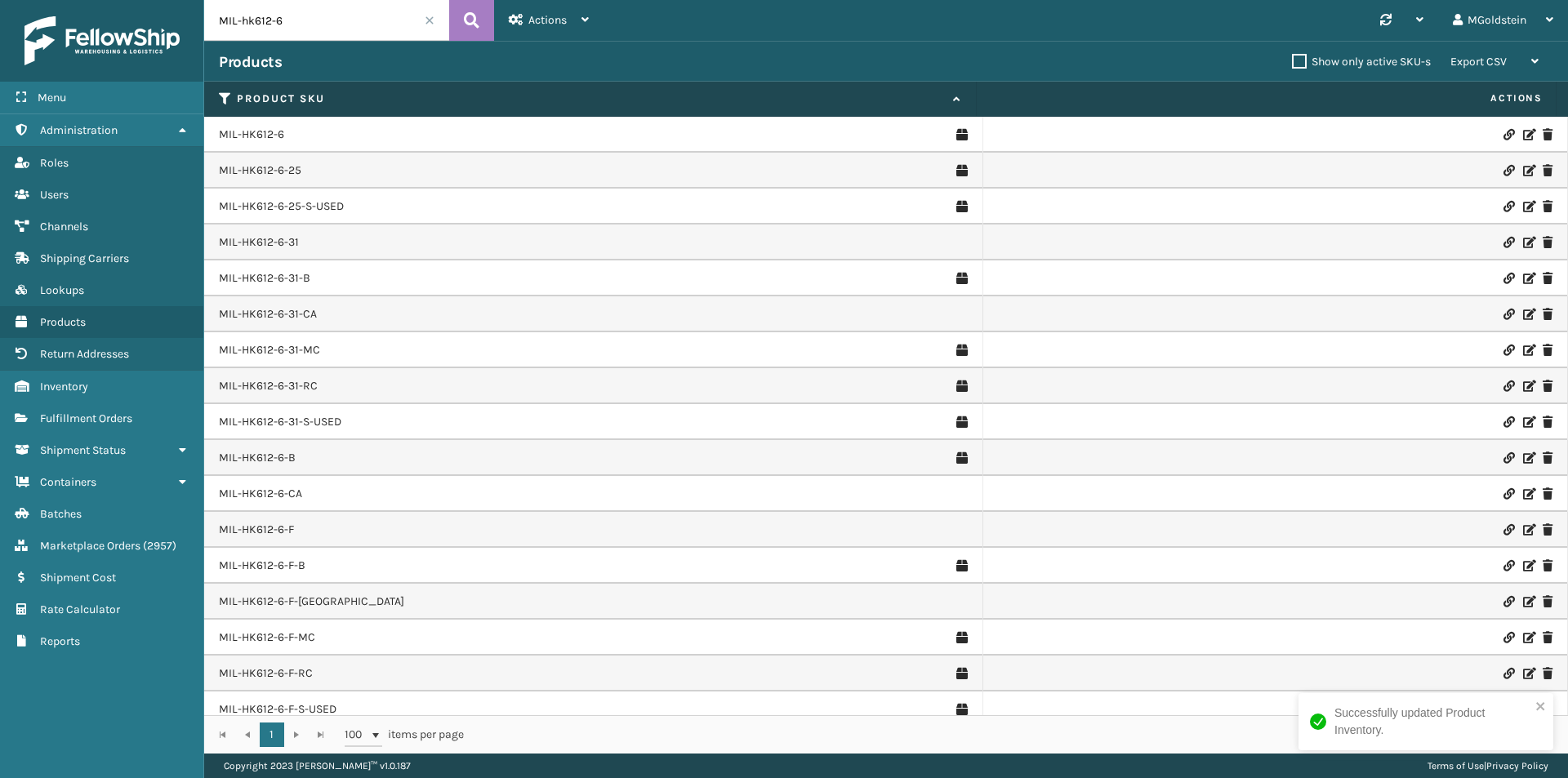
drag, startPoint x: 292, startPoint y: 24, endPoint x: 242, endPoint y: 21, distance: 50.1
click at [242, 21] on input "MIL-hk612-6" at bounding box center [327, 20] width 245 height 41
type input "MIL-ftmt-g"
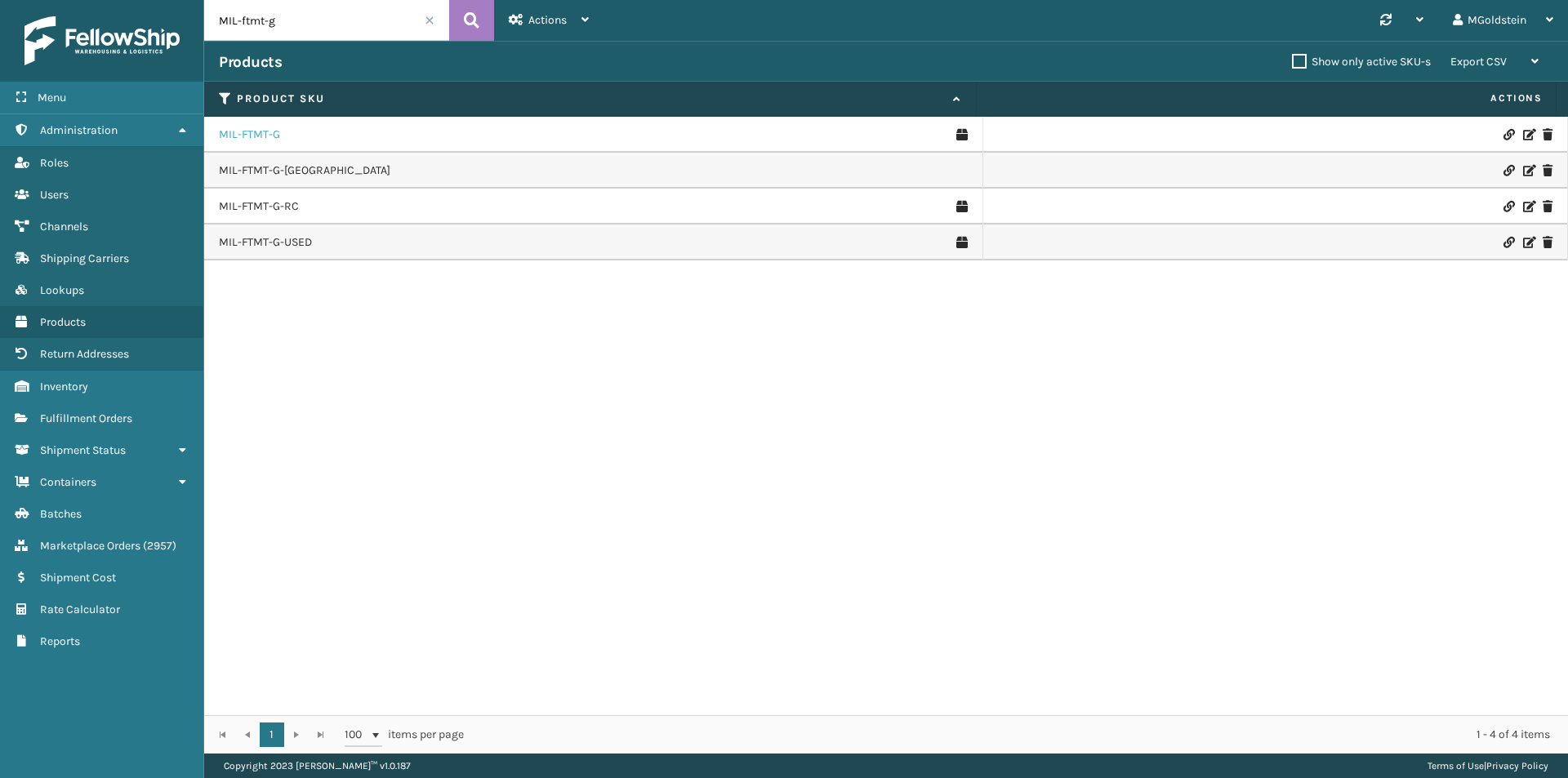
click at [250, 133] on link "MIL-FTMT-G" at bounding box center [249, 134] width 61 height 16
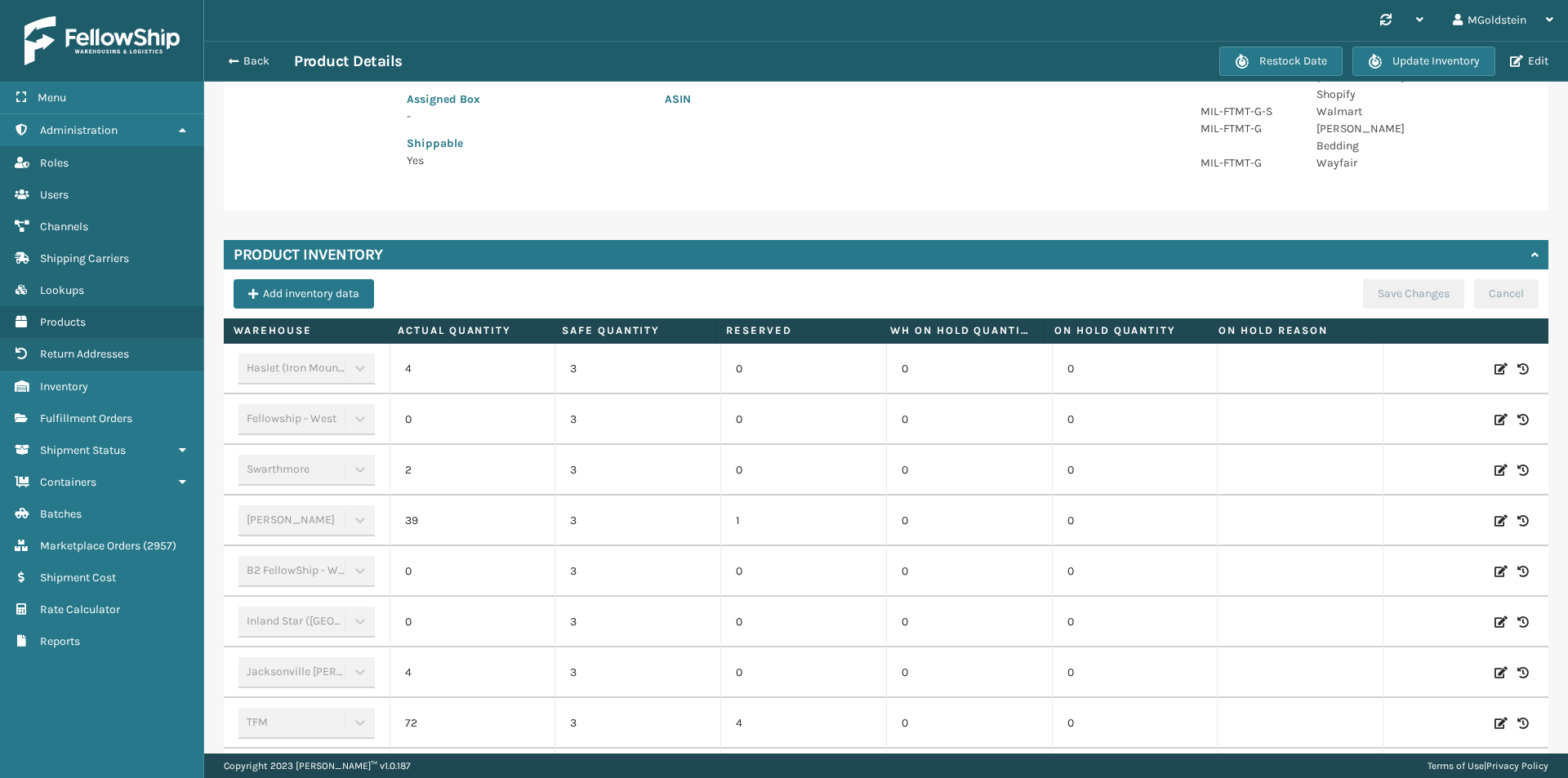
scroll to position [82, 0]
